Goal: Transaction & Acquisition: Purchase product/service

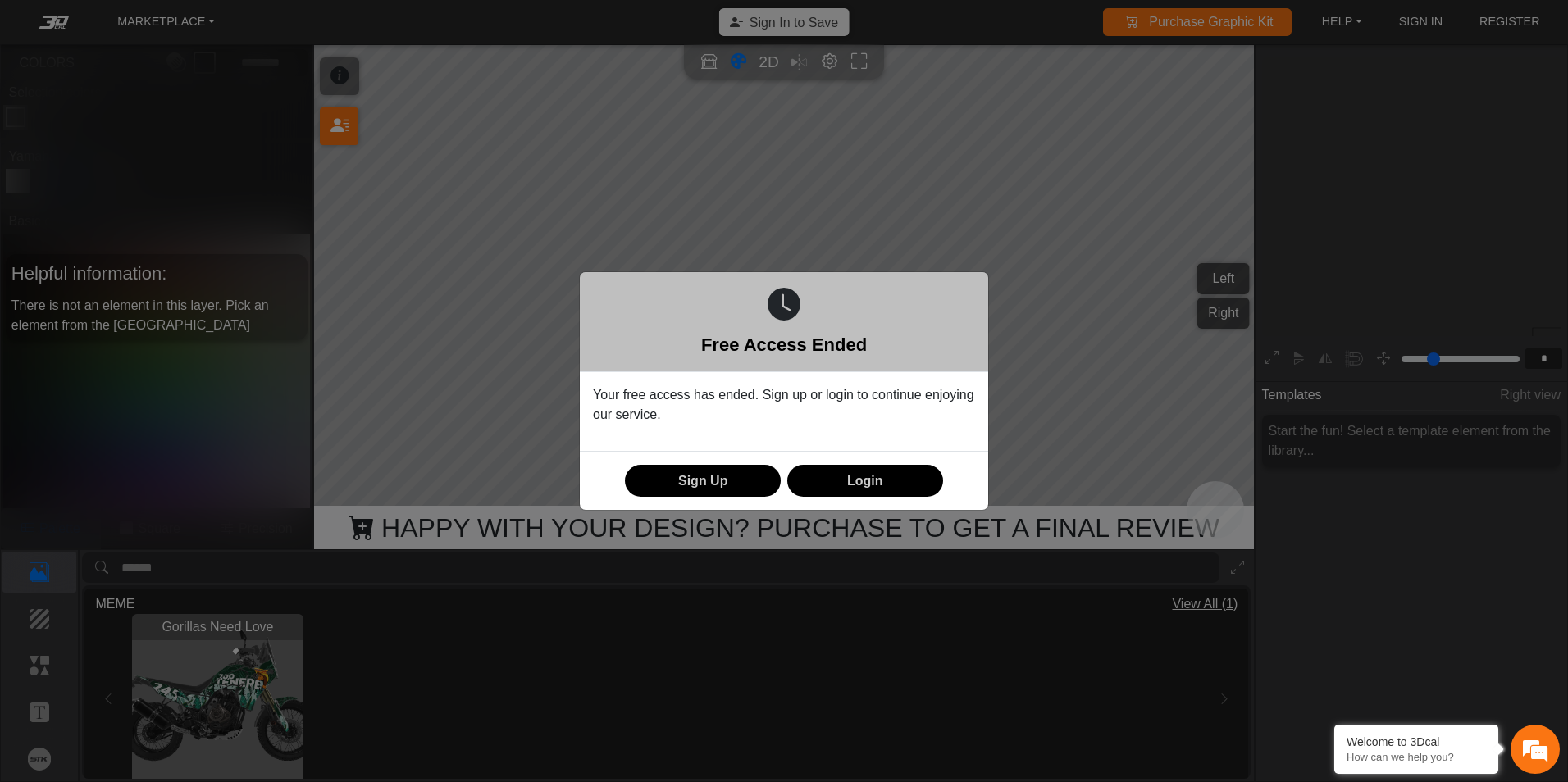
scroll to position [263, 254]
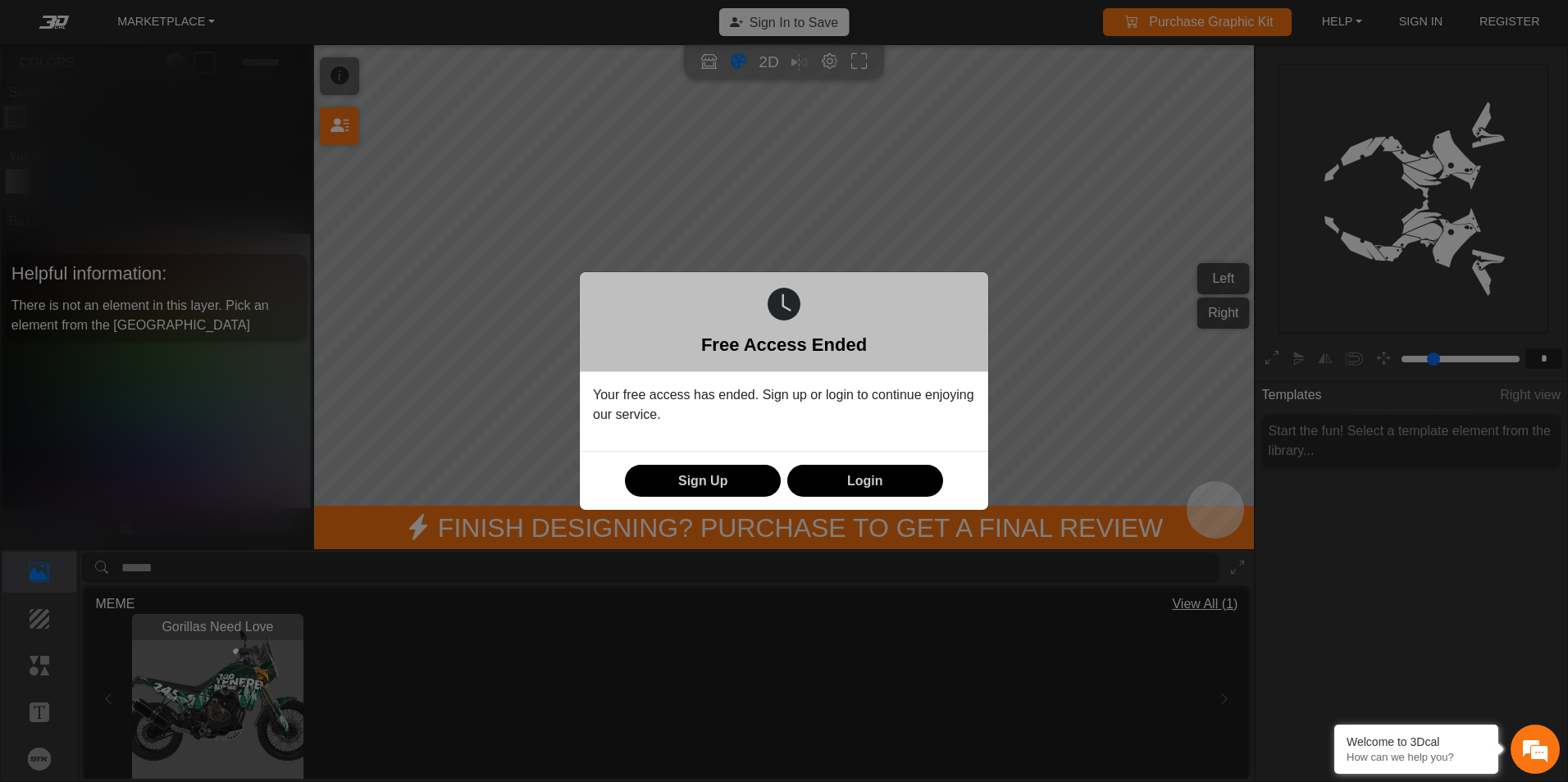
drag, startPoint x: 864, startPoint y: 605, endPoint x: 829, endPoint y: 550, distance: 65.2
click at [863, 605] on div "Free Access Ended Your free access has ended. Sign up or login to continue enjo…" at bounding box center [784, 391] width 1568 height 782
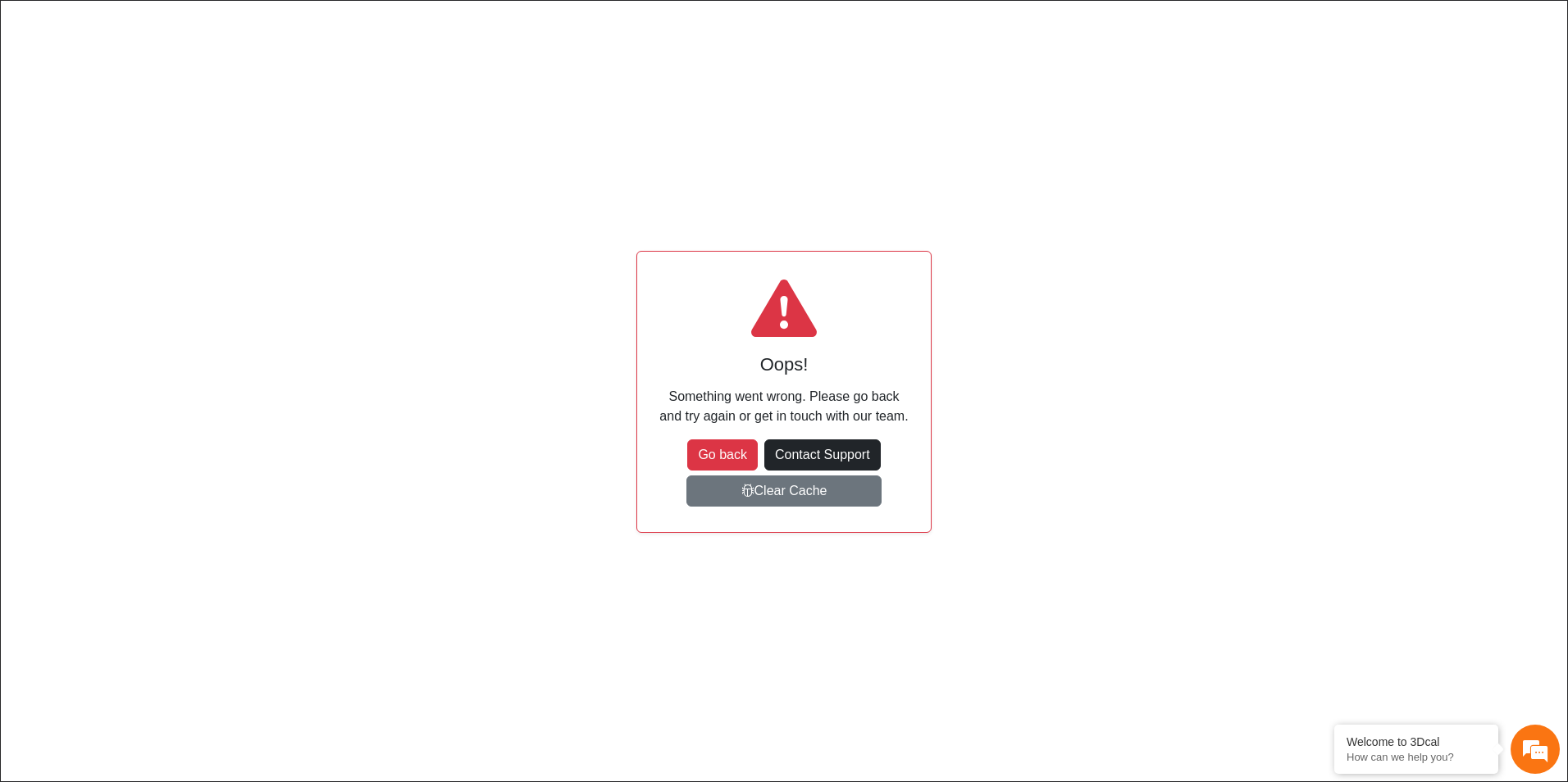
scroll to position [172, 260]
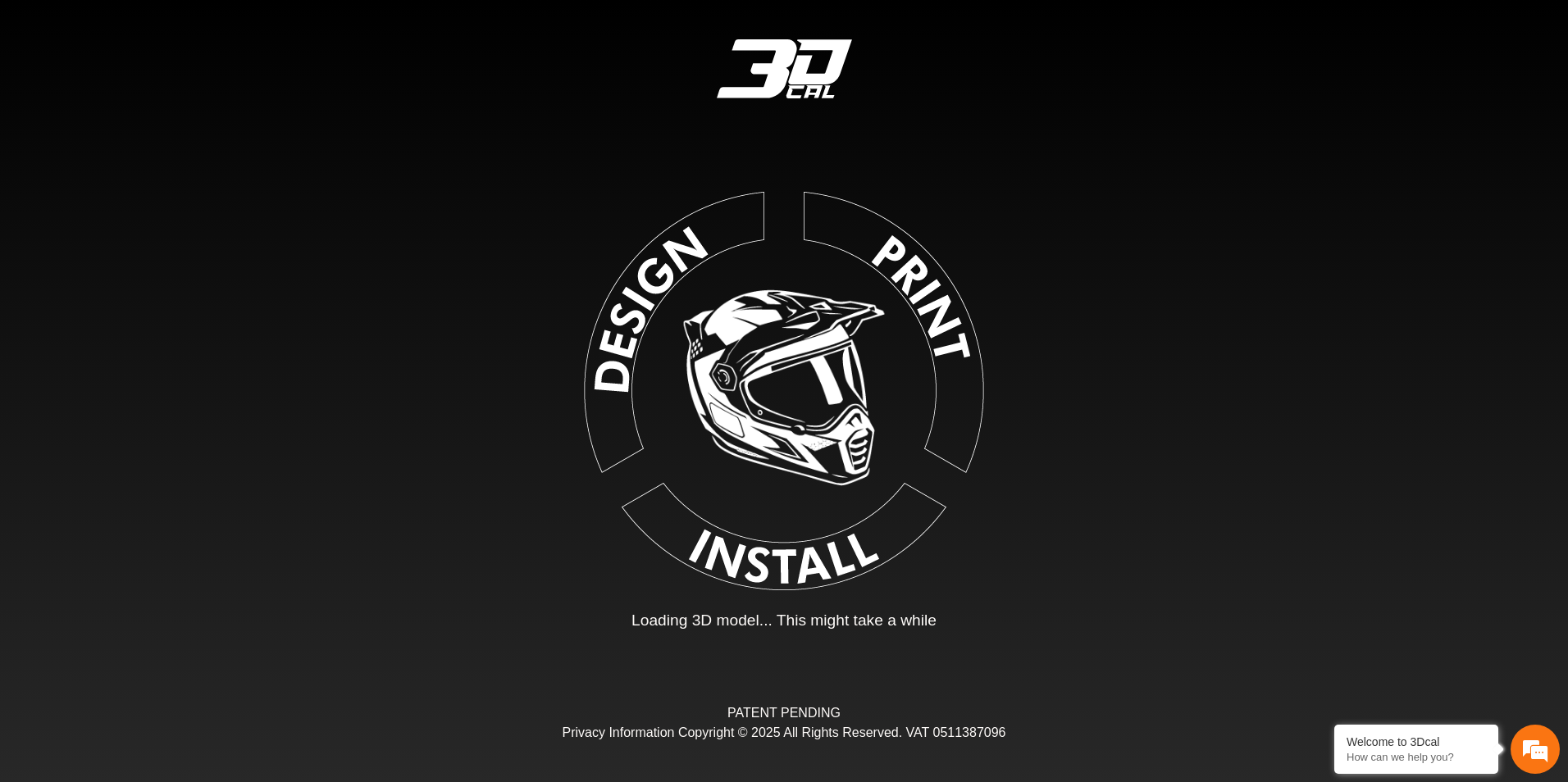
type input "*"
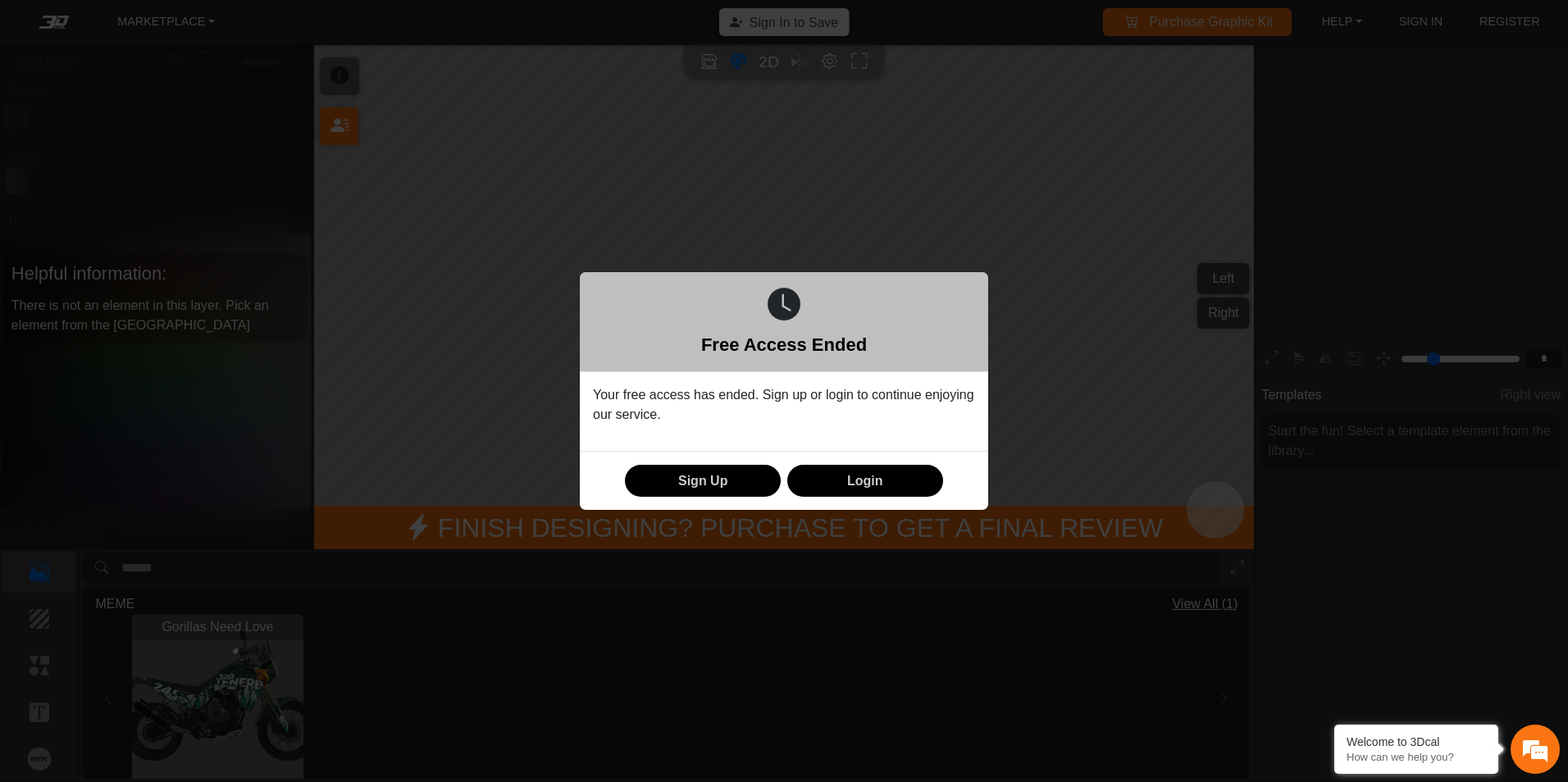
scroll to position [263, 254]
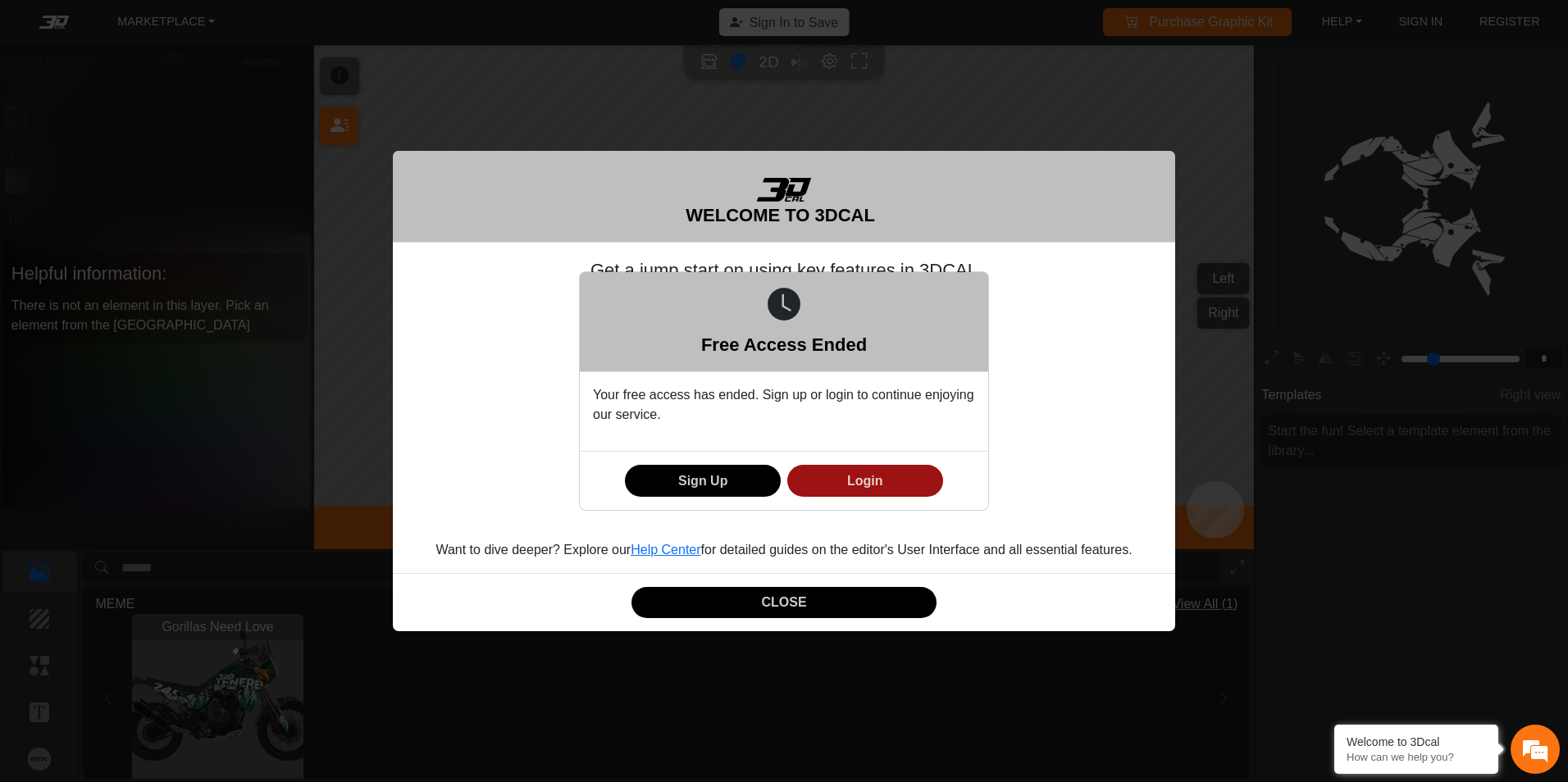
click at [852, 489] on button "Login" at bounding box center [865, 481] width 156 height 32
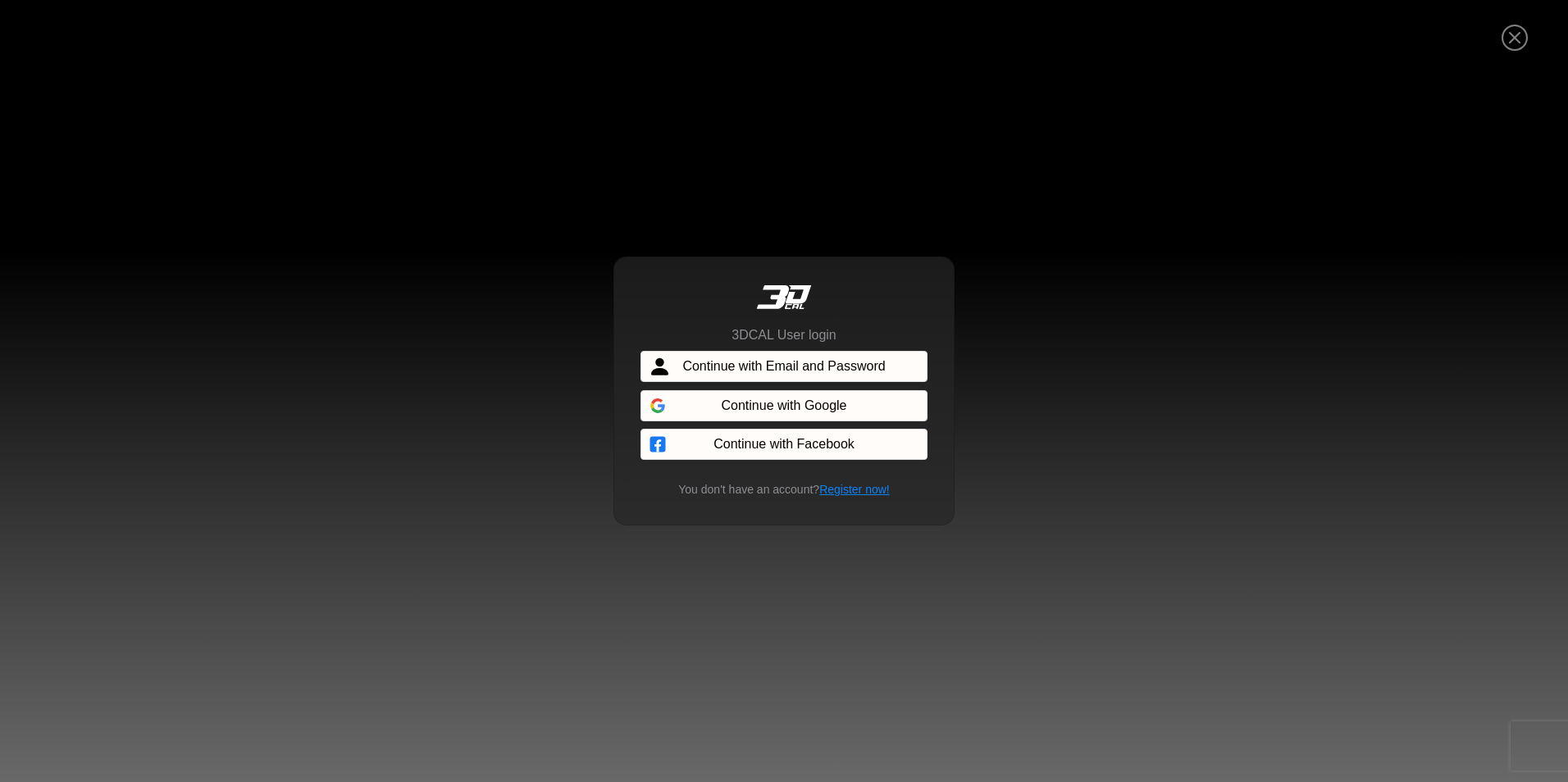
click at [802, 371] on span "Continue with Email and Password" at bounding box center [783, 366] width 203 height 20
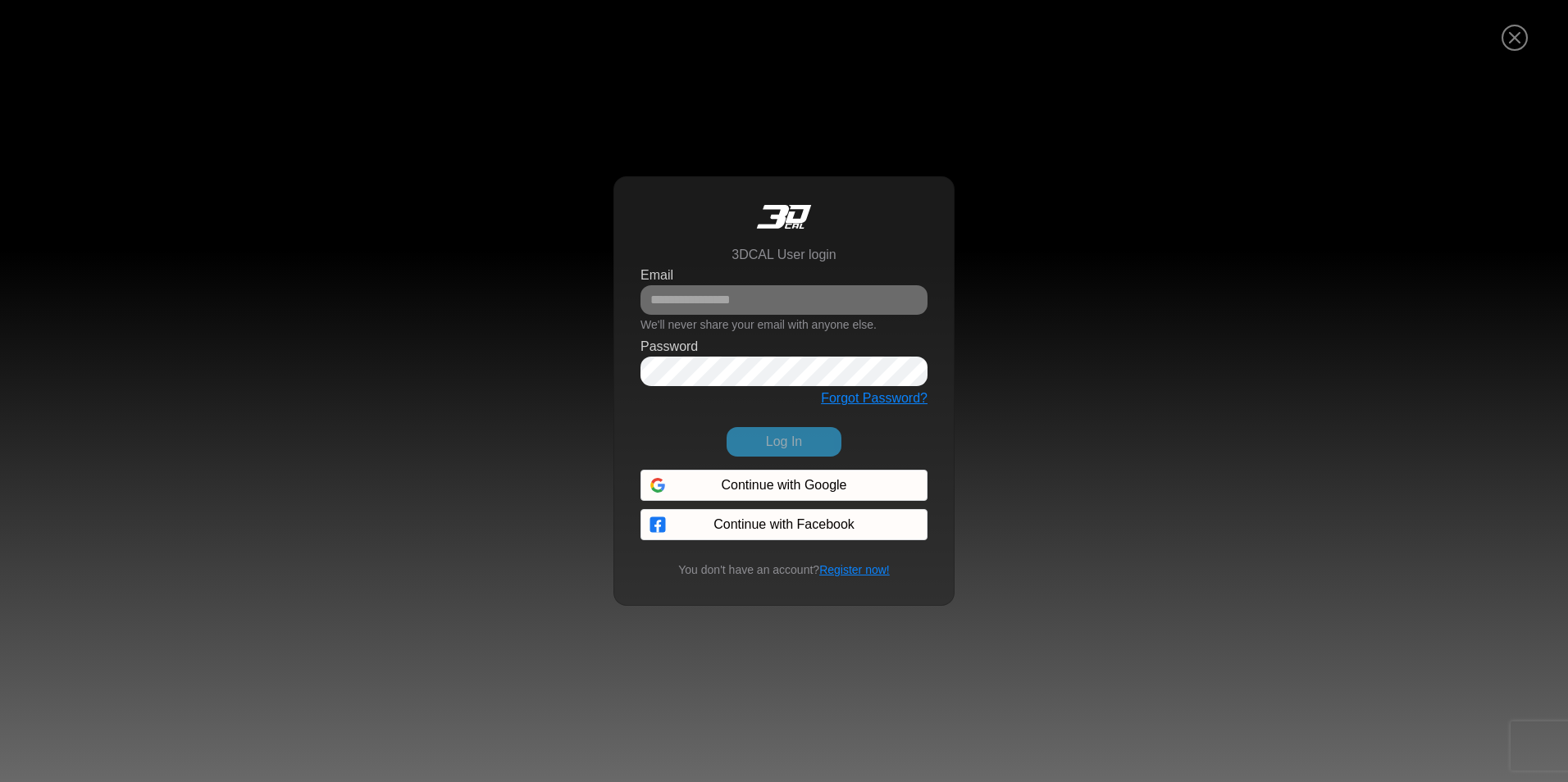
scroll to position [0, 0]
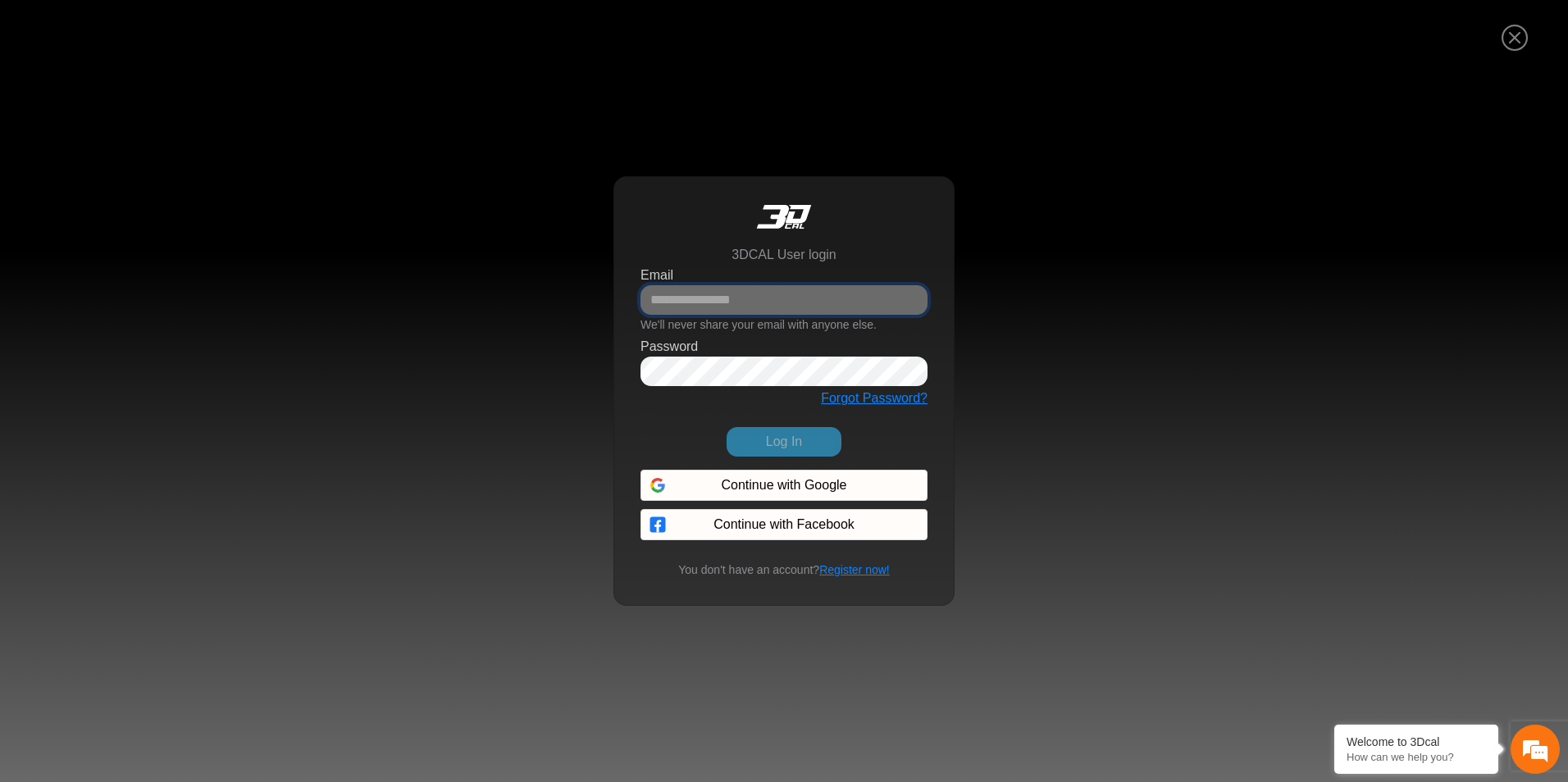
click at [767, 301] on input "Email" at bounding box center [784, 300] width 287 height 29
type input "*"
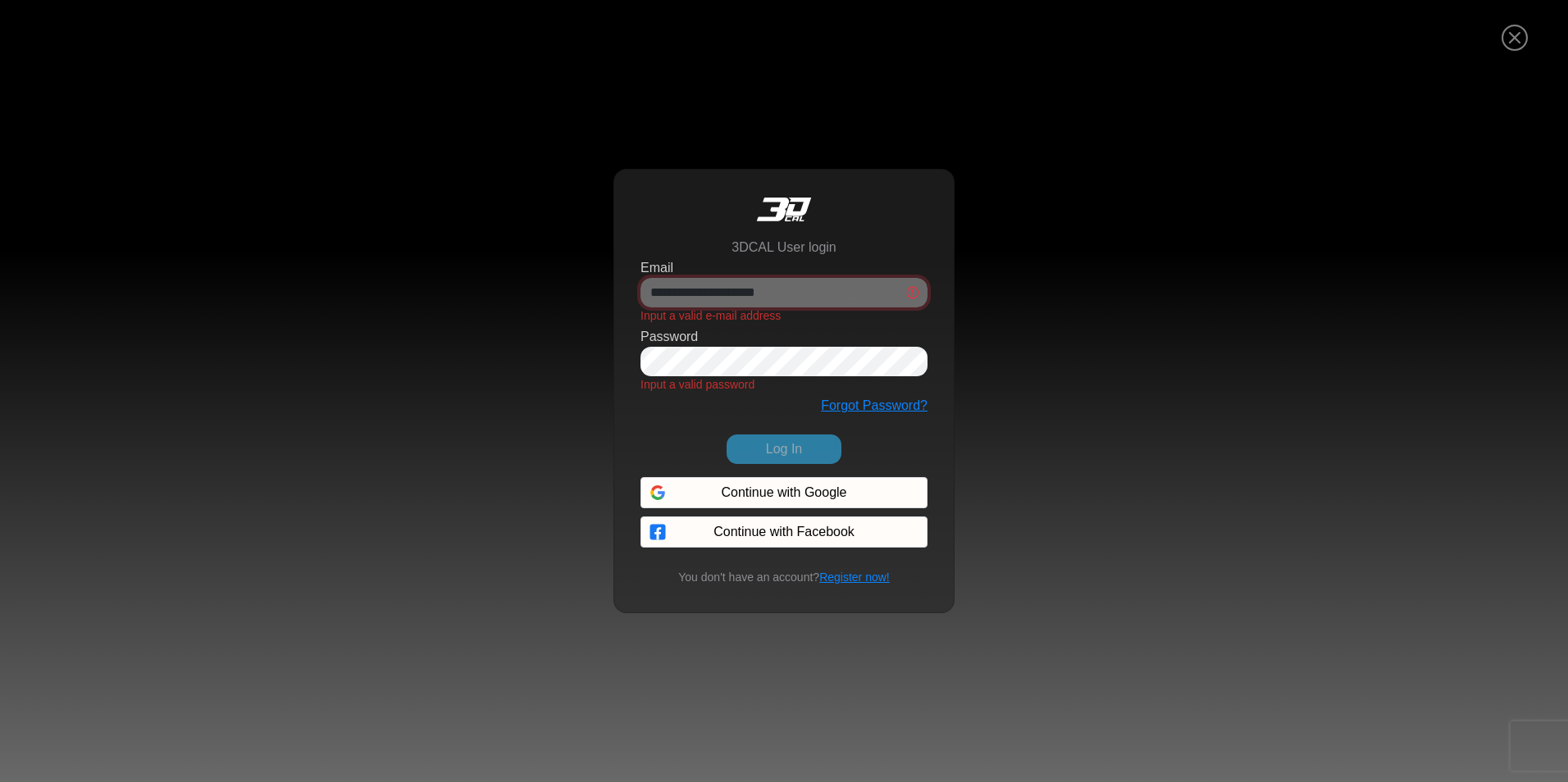
drag, startPoint x: 714, startPoint y: 305, endPoint x: 739, endPoint y: 305, distance: 25.0
click at [715, 305] on input "**********" at bounding box center [784, 292] width 287 height 29
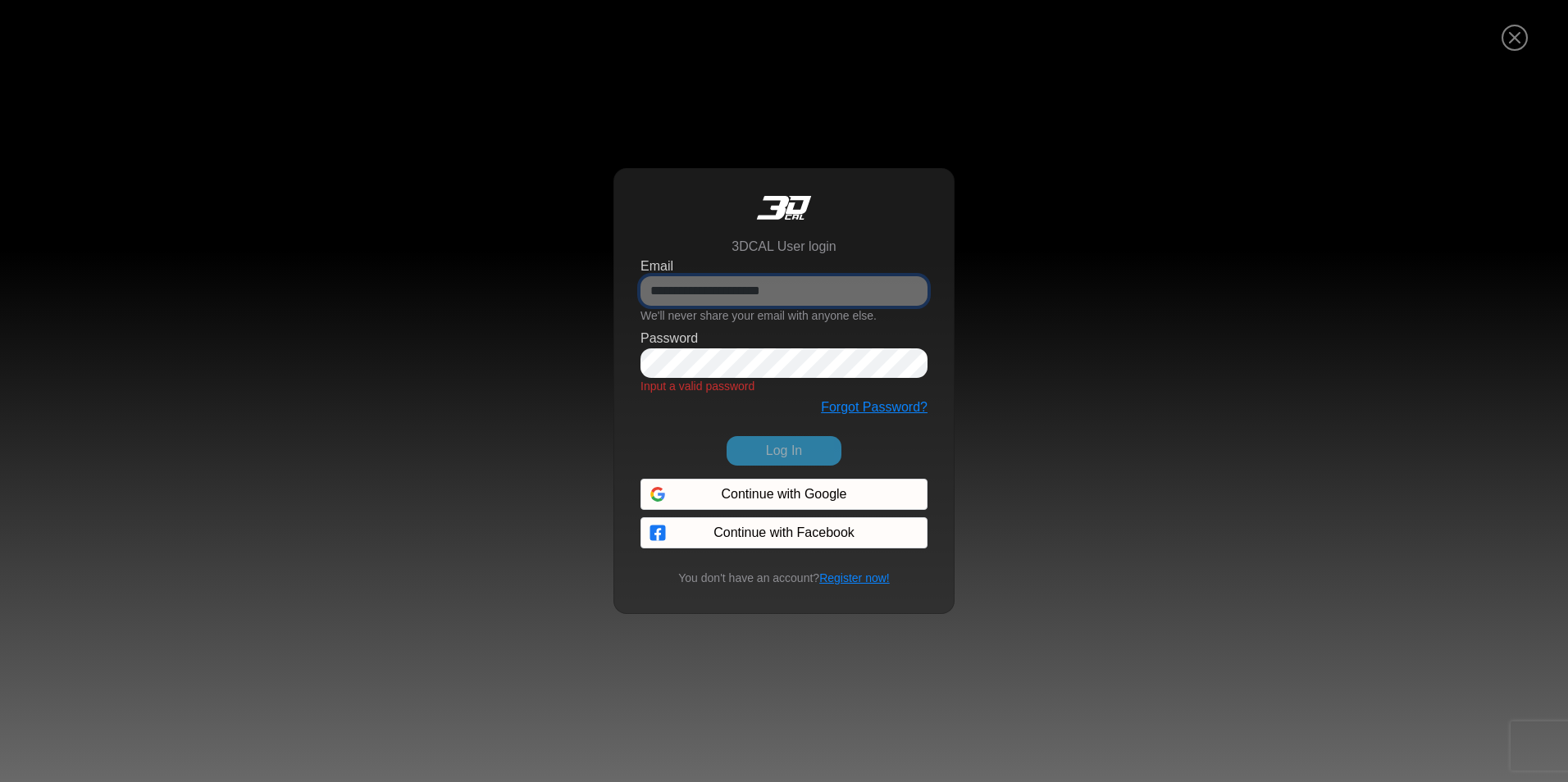
type input "**********"
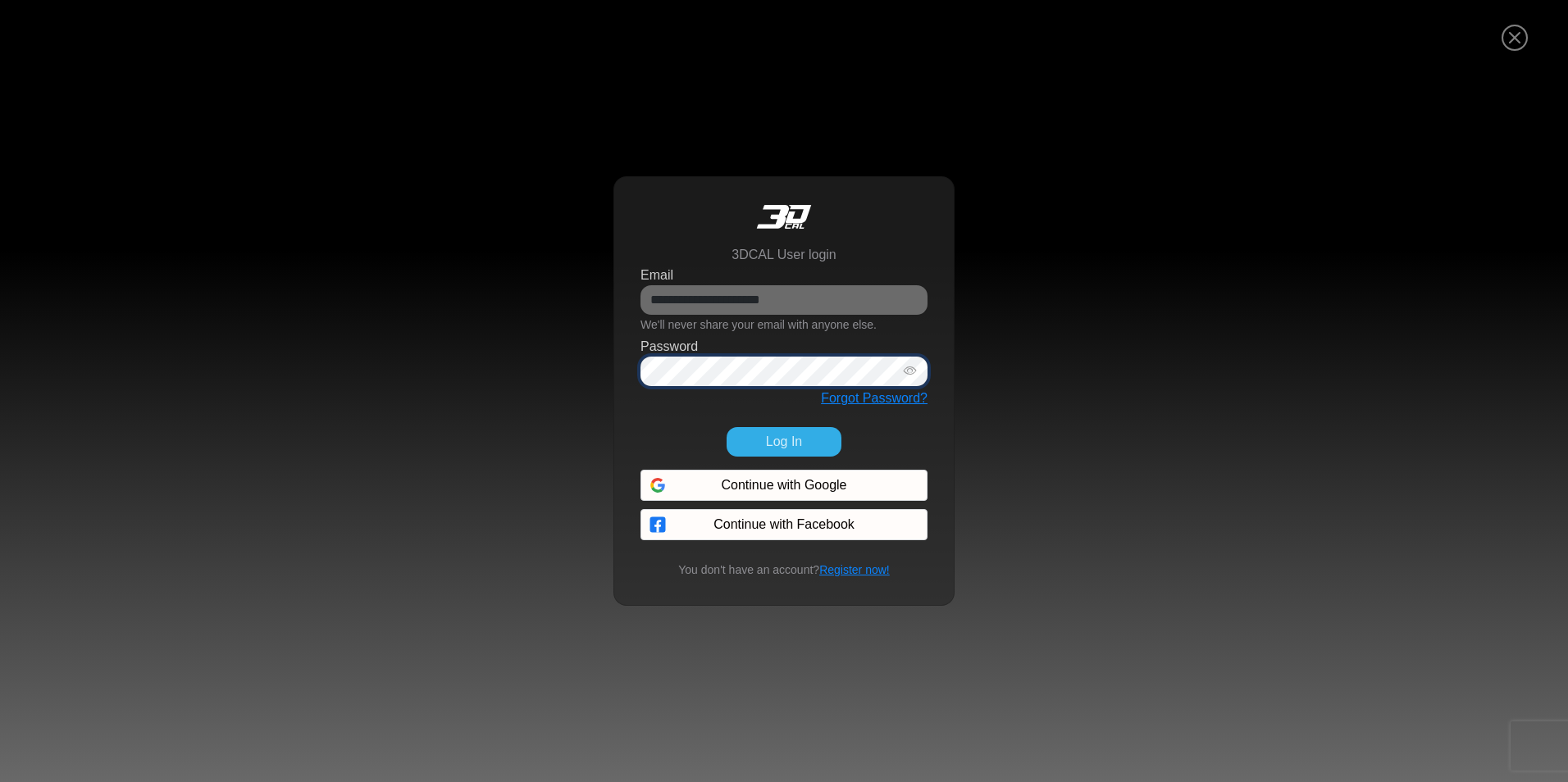
click at [726, 427] on button "Log In" at bounding box center [784, 441] width 115 height 29
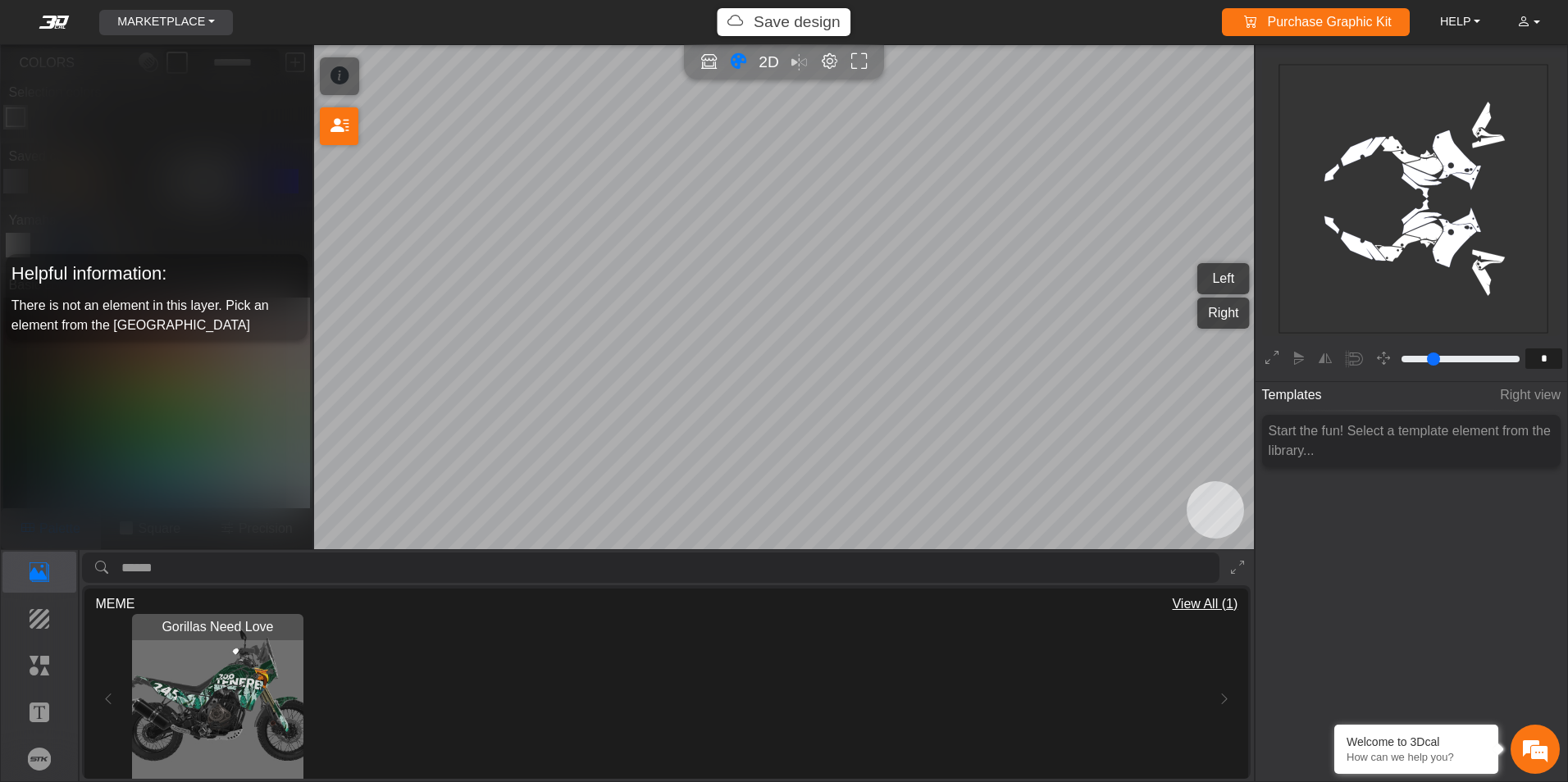
click at [203, 23] on link "MARKETPLACE" at bounding box center [166, 23] width 111 height 25
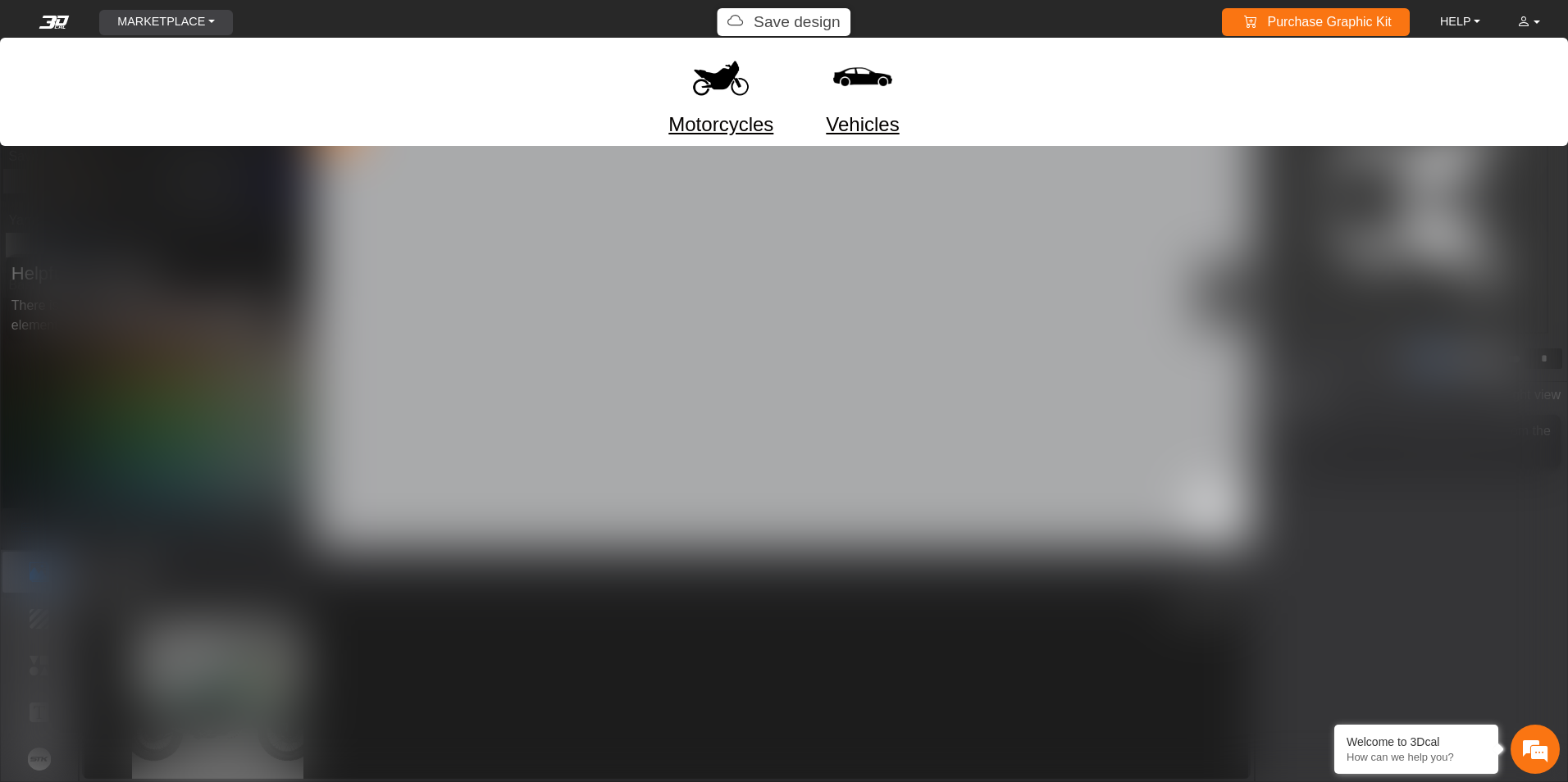
click at [703, 117] on link "Motorcycles" at bounding box center [721, 124] width 105 height 29
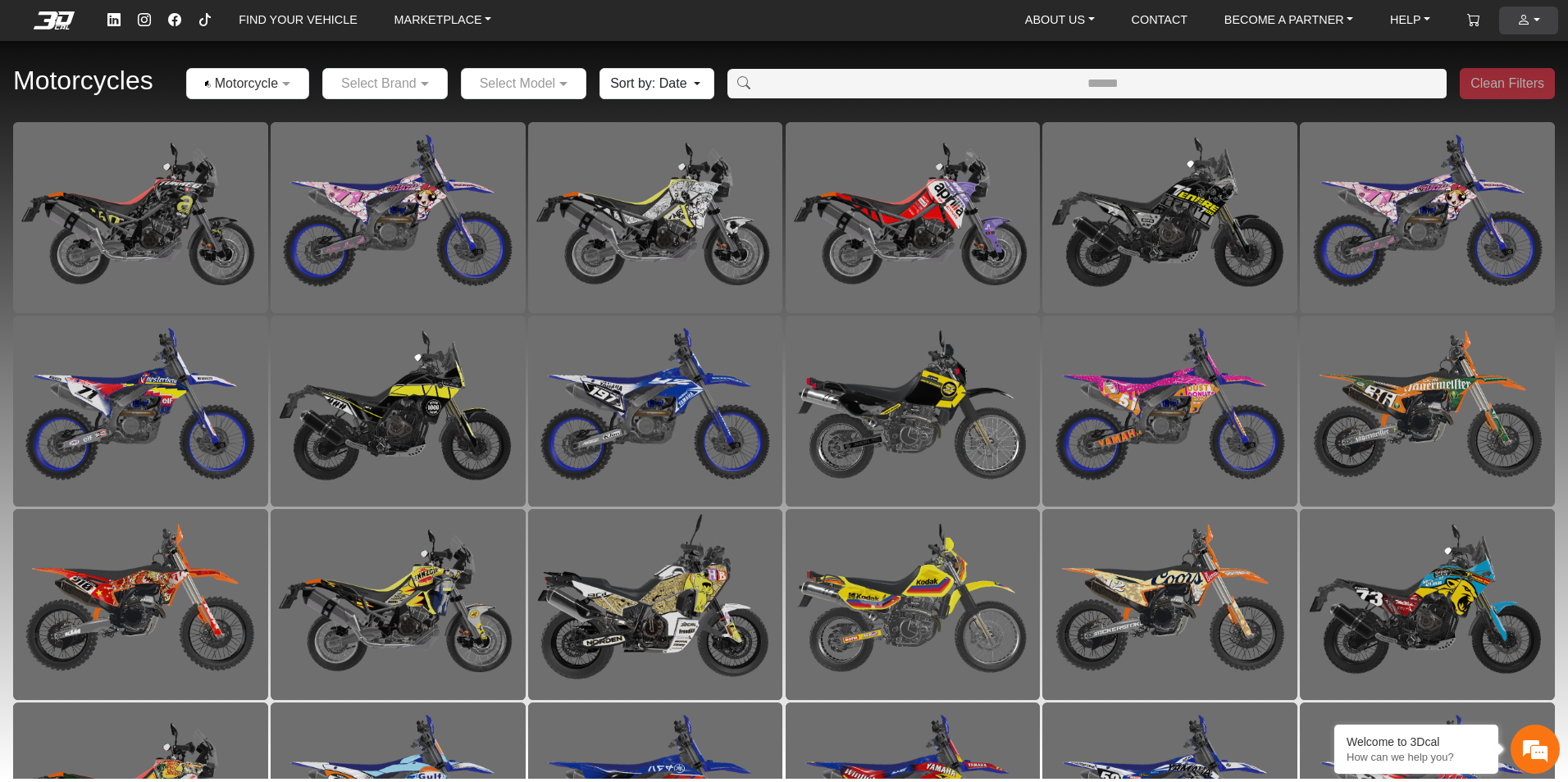
click at [1521, 22] on em at bounding box center [1524, 20] width 13 height 14
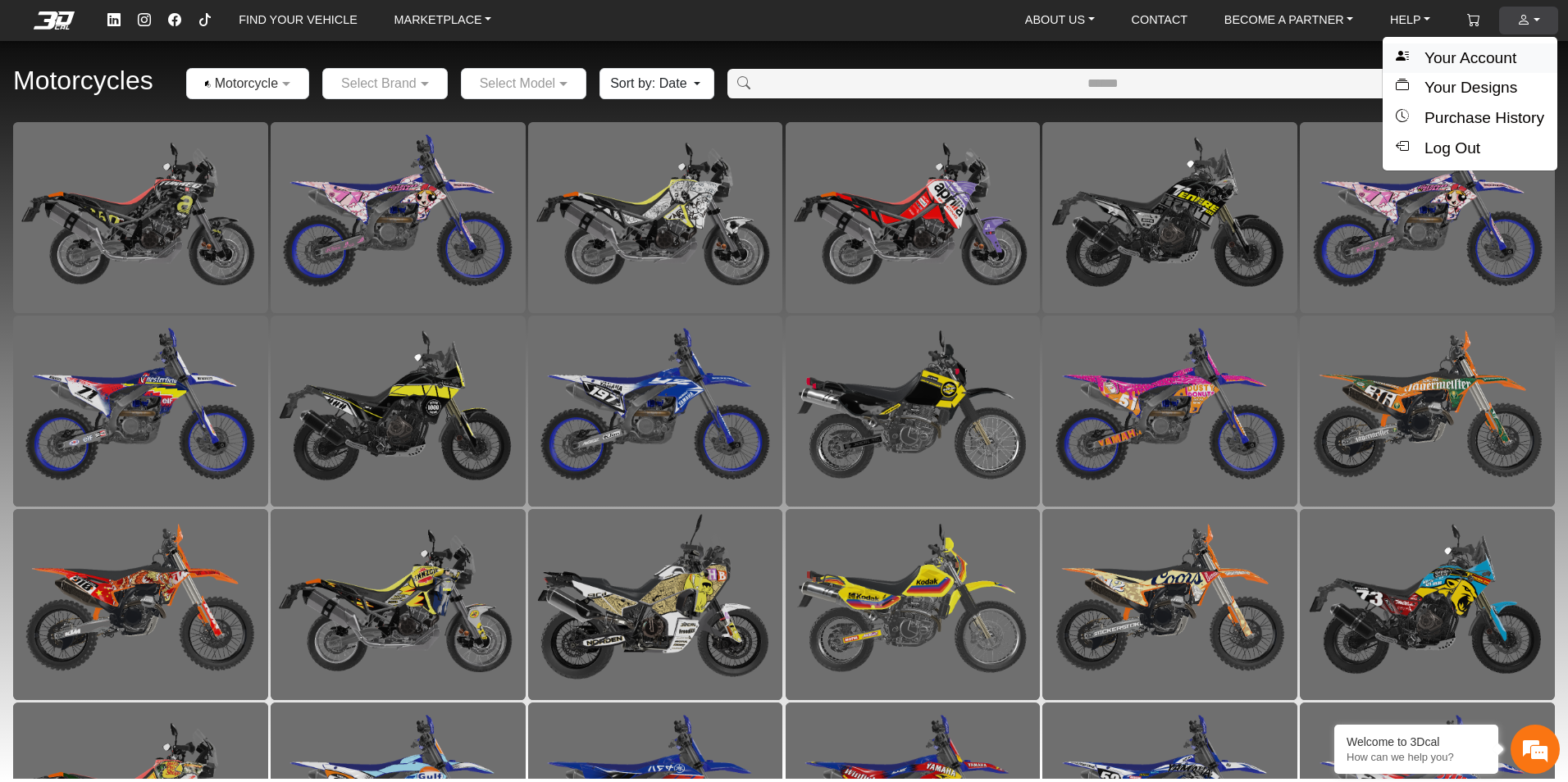
click at [1475, 58] on button "Your Account" at bounding box center [1469, 58] width 174 height 30
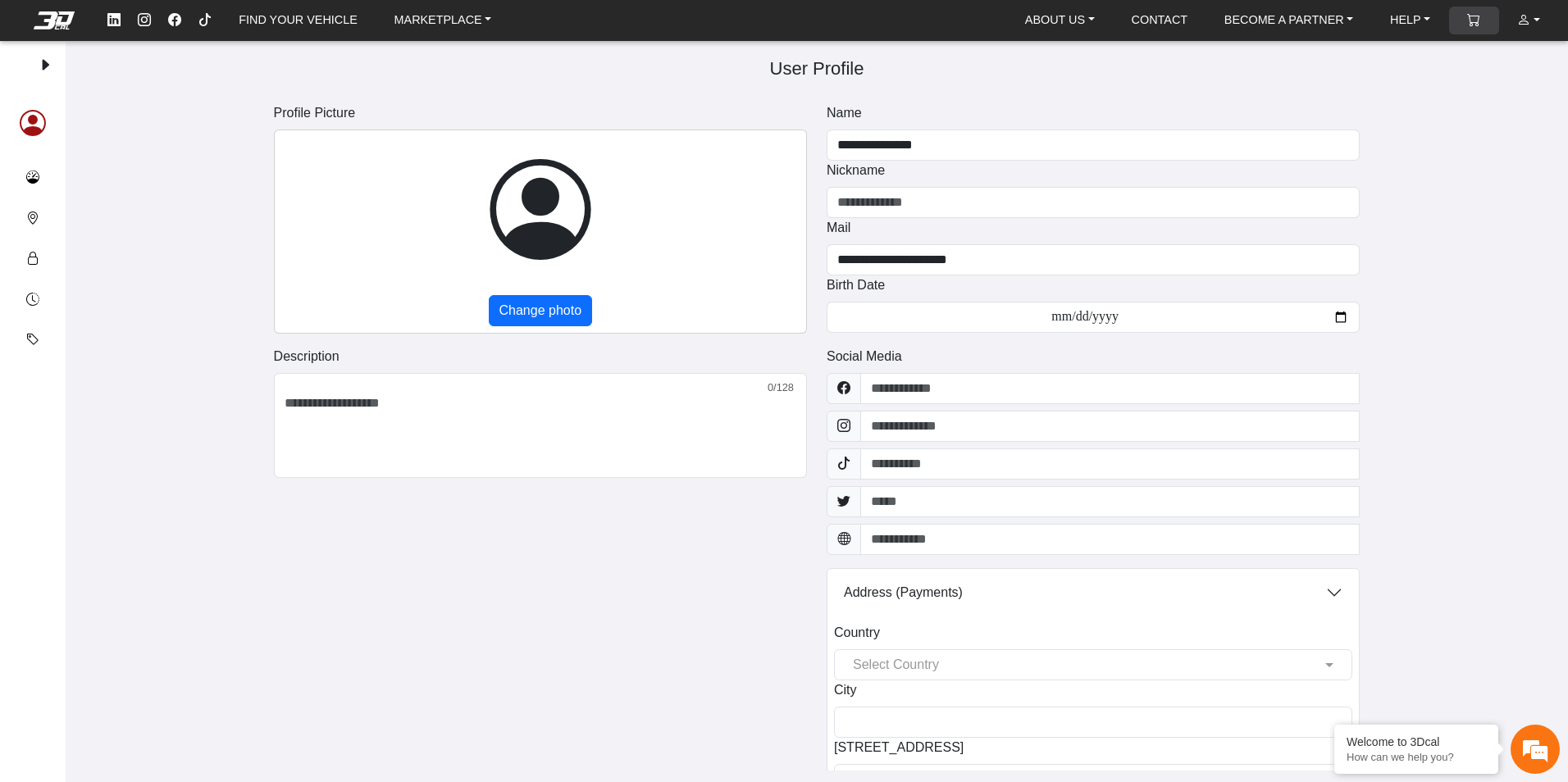
click at [1475, 13] on em at bounding box center [1474, 20] width 13 height 14
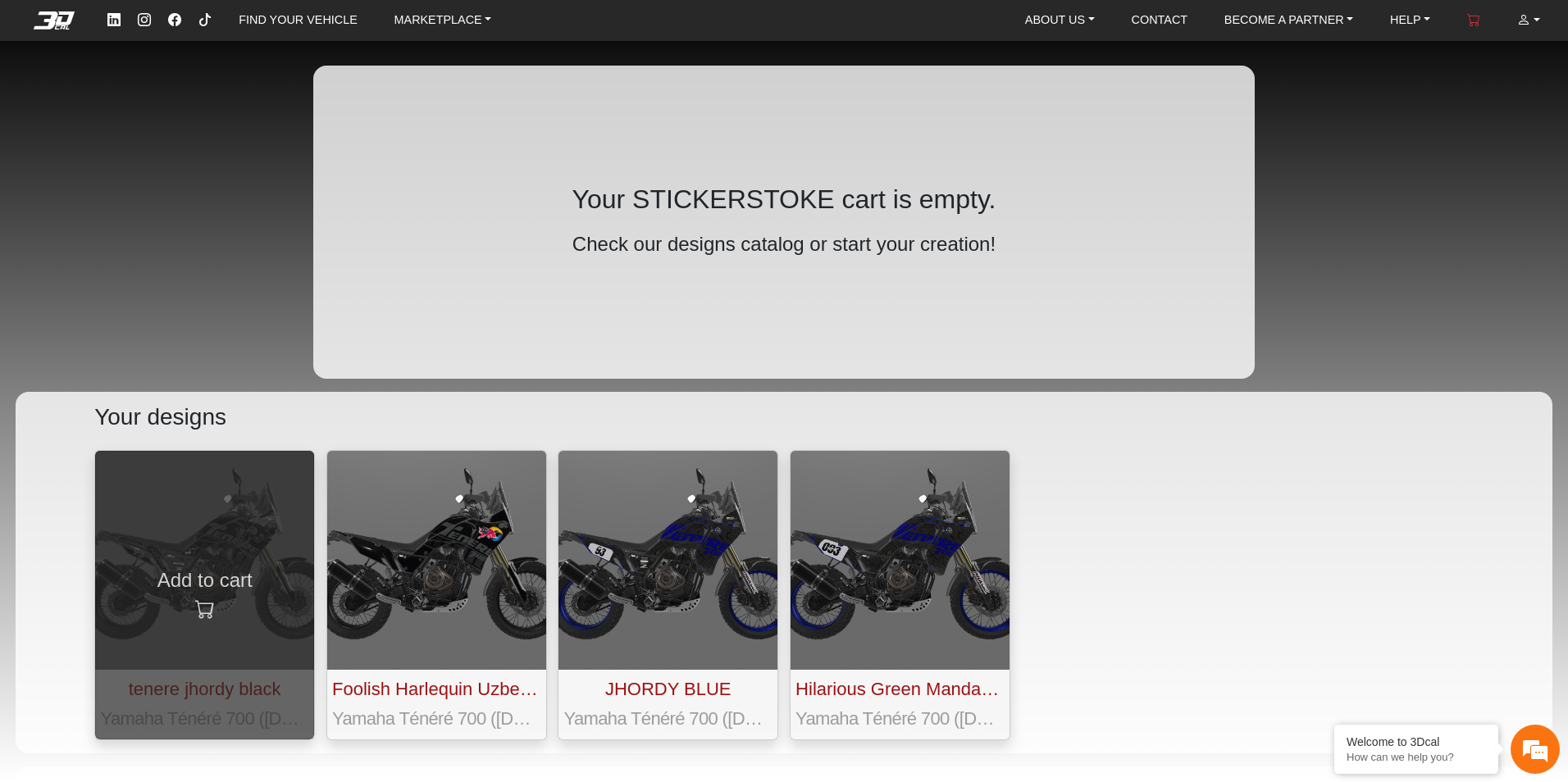
click at [250, 518] on button "Add to cart" at bounding box center [204, 595] width 219 height 289
